Goal: Transaction & Acquisition: Purchase product/service

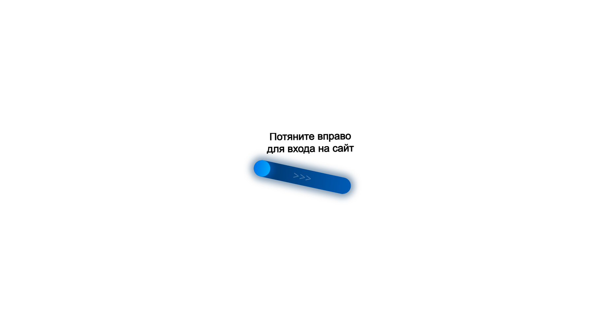
scroll to position [132, 0]
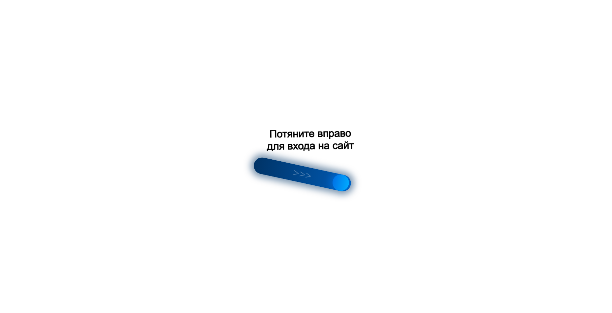
drag, startPoint x: 266, startPoint y: 160, endPoint x: 369, endPoint y: 190, distance: 107.0
click at [369, 190] on div at bounding box center [306, 156] width 612 height 313
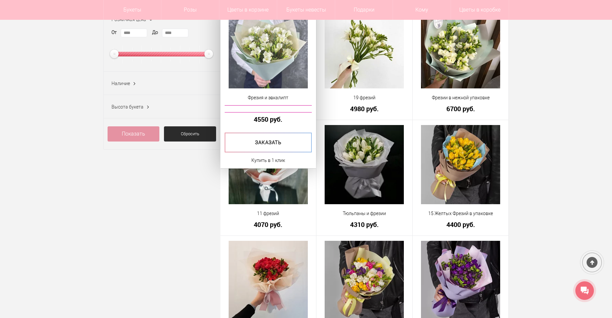
scroll to position [165, 0]
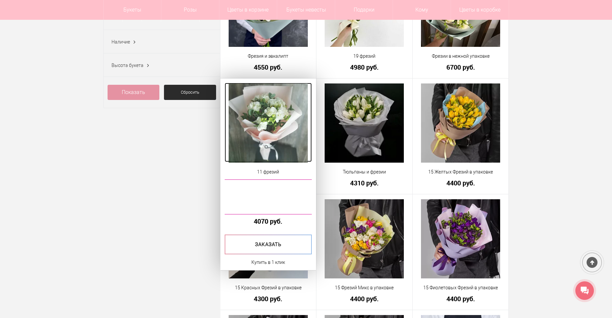
click at [274, 114] on img at bounding box center [268, 123] width 79 height 79
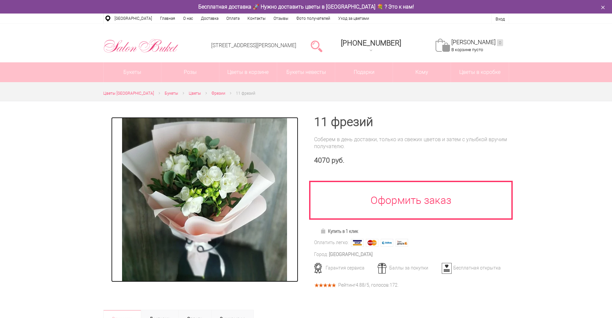
click at [211, 158] on img at bounding box center [204, 199] width 165 height 165
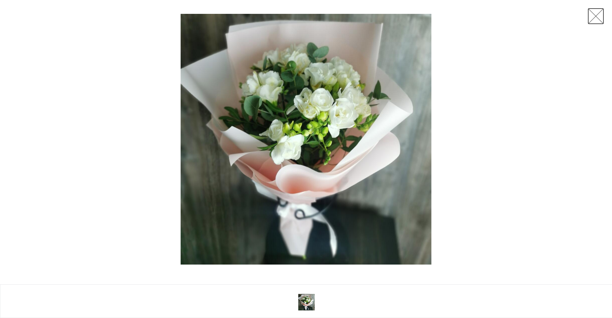
click at [597, 16] on link at bounding box center [596, 16] width 17 height 17
